Goal: Task Accomplishment & Management: Use online tool/utility

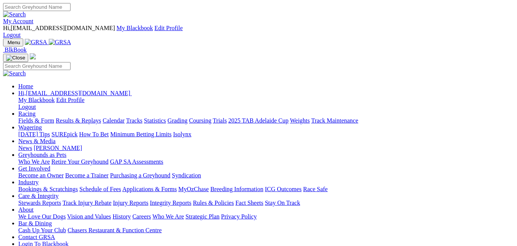
click at [35, 111] on link "Racing" at bounding box center [26, 114] width 17 height 6
click at [39, 179] on link "Industry" at bounding box center [28, 182] width 20 height 6
